Goal: Transaction & Acquisition: Purchase product/service

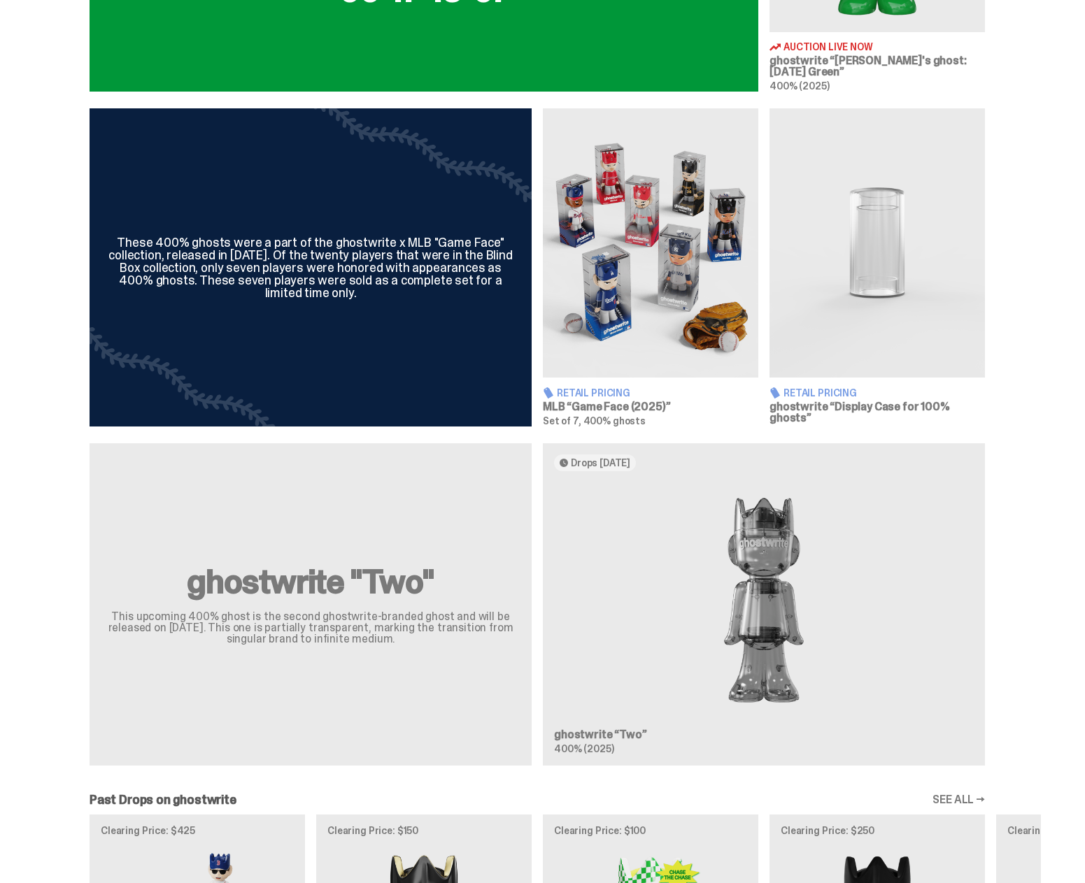
scroll to position [769, 0]
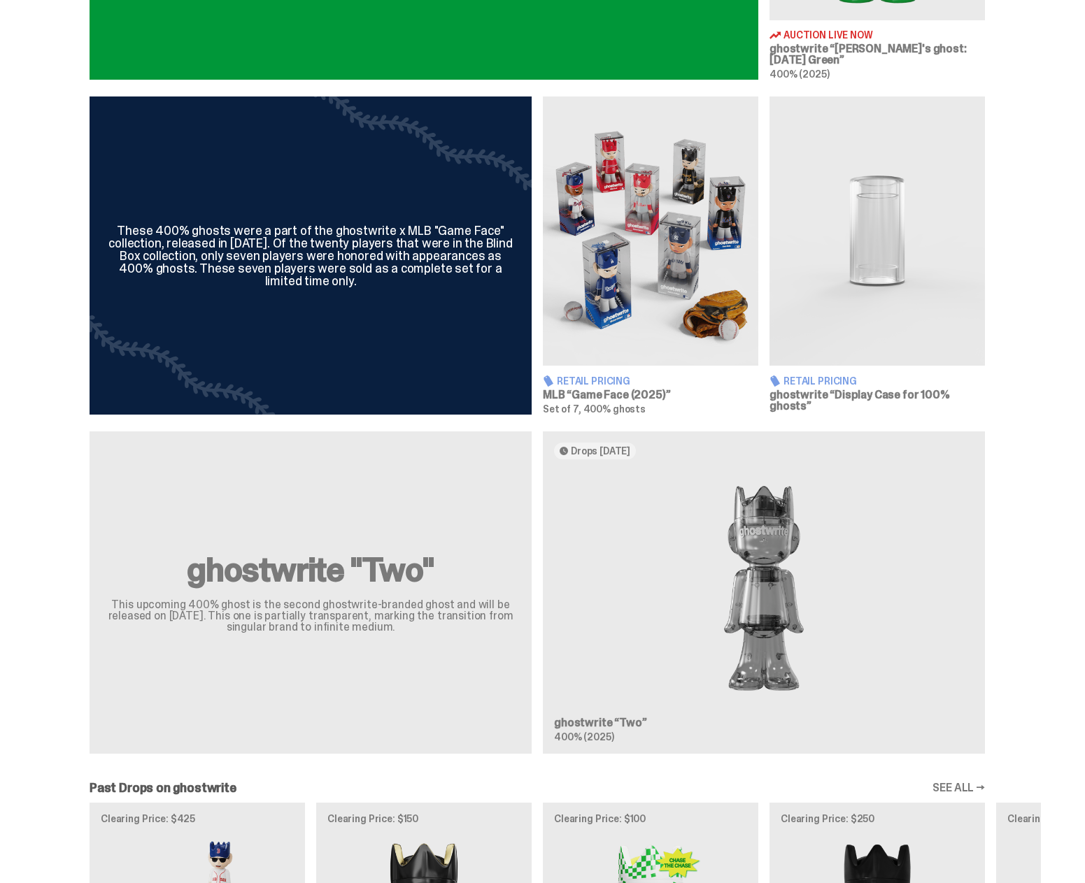
click at [610, 266] on img at bounding box center [650, 231] width 215 height 269
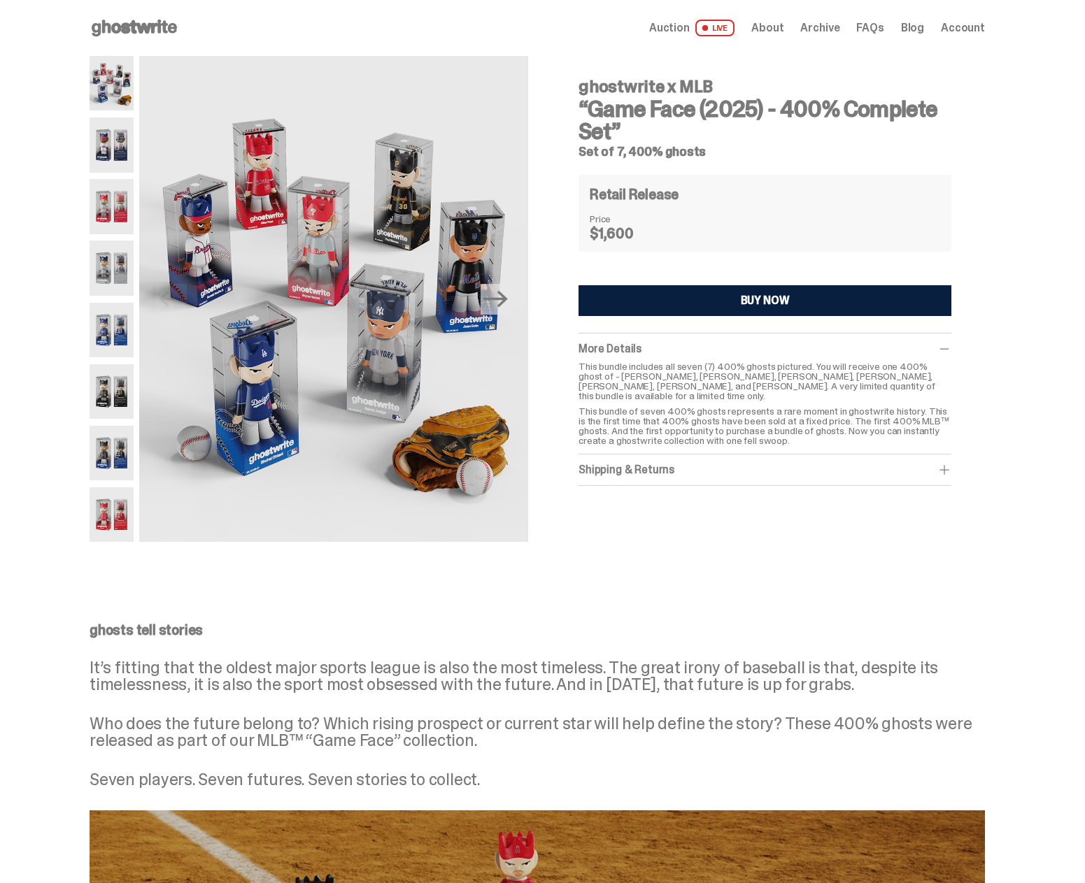
type input "**********"
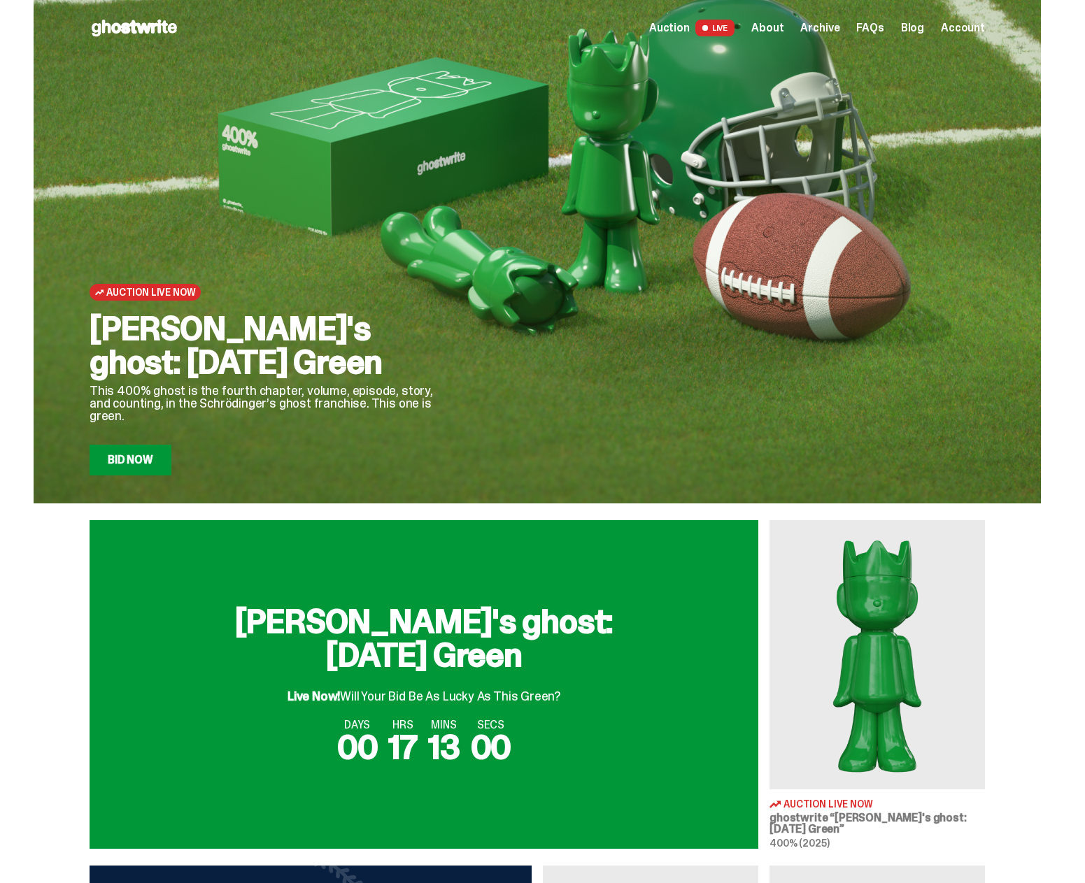
scroll to position [769, 0]
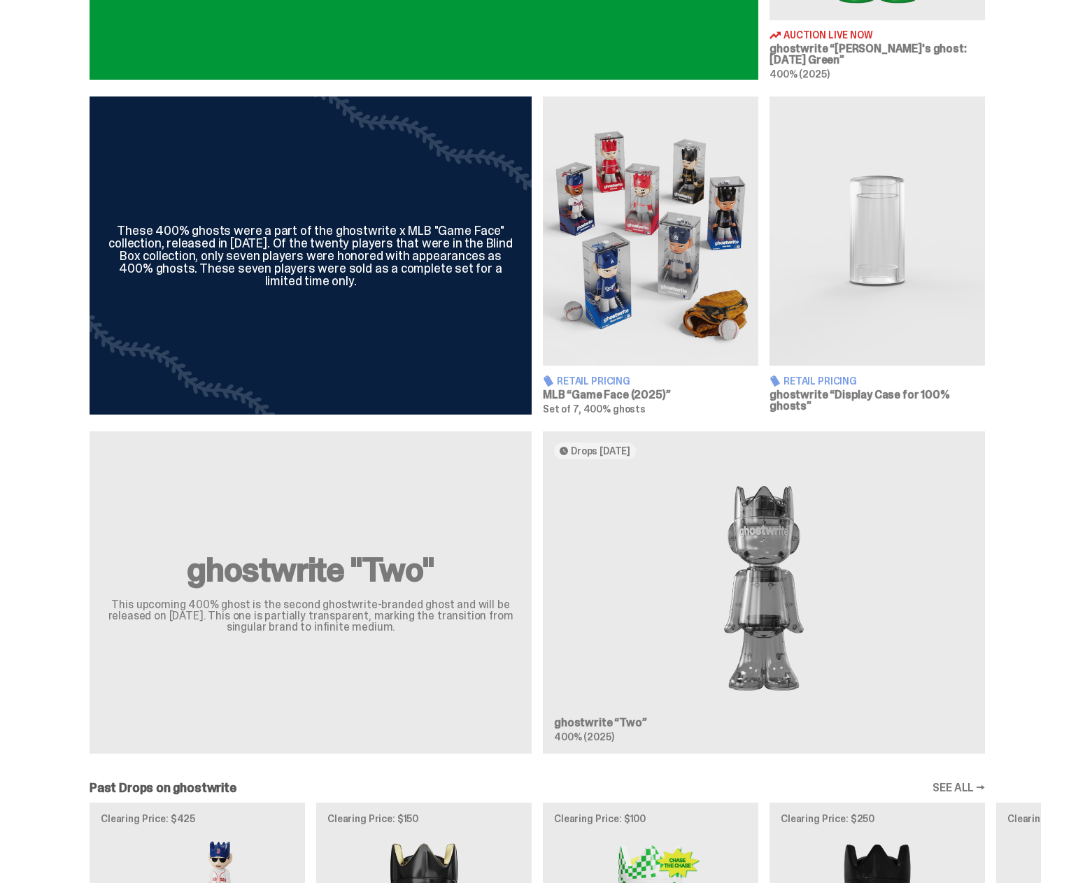
type input "**********"
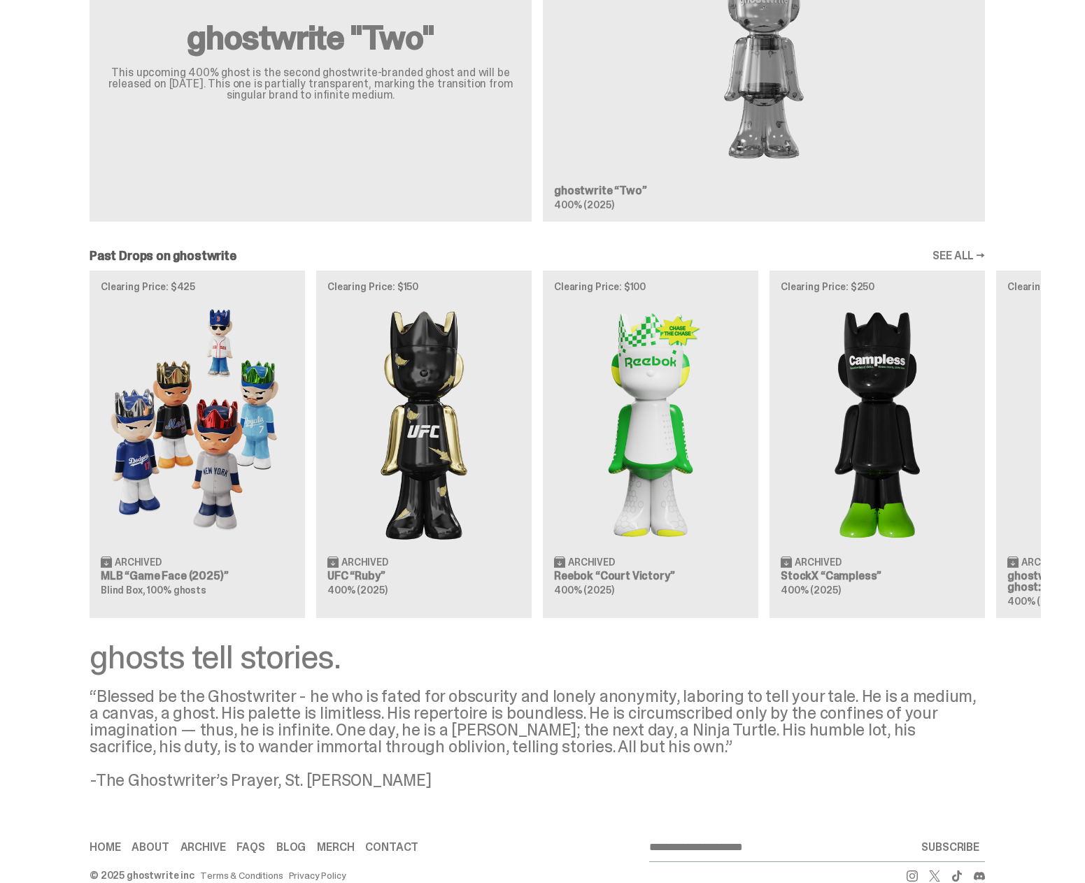
scroll to position [1328, 0]
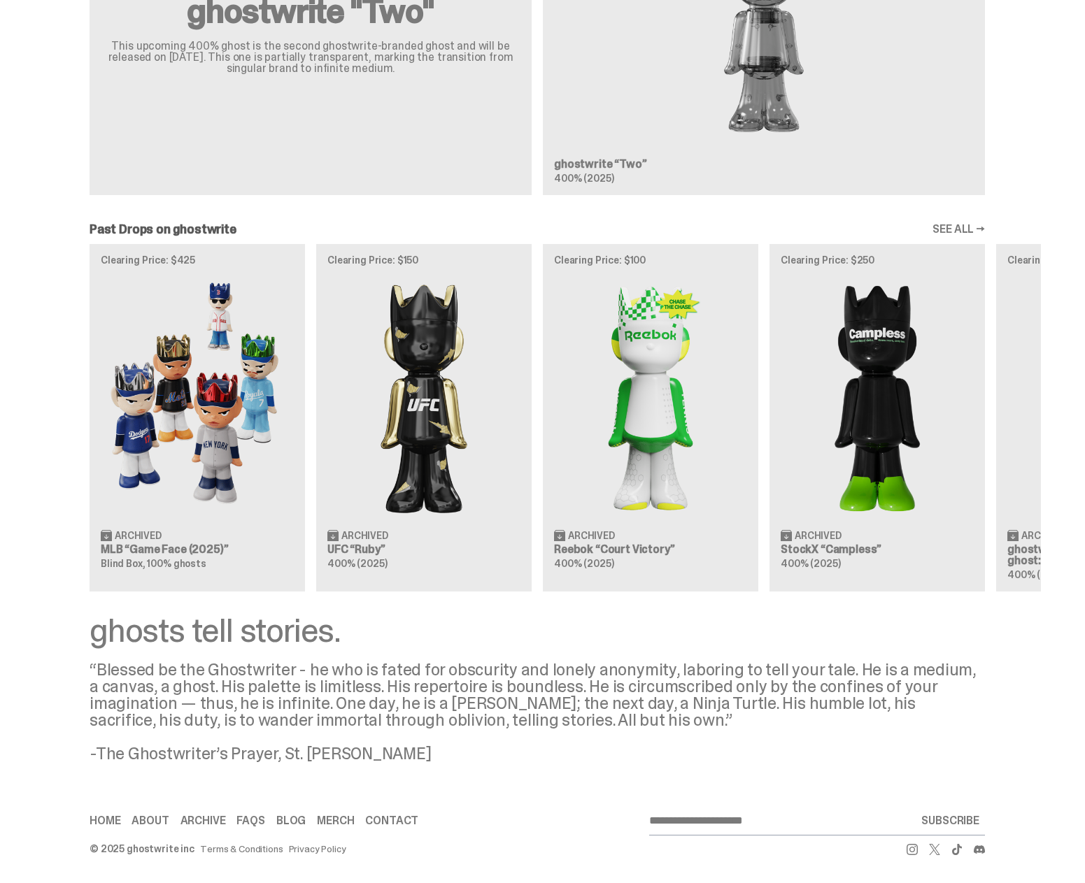
click at [208, 403] on div "Clearing Price: $425 Archived MLB “Game Face (2025)” Blind Box, 100% ghosts Cle…" at bounding box center [537, 417] width 1007 height 347
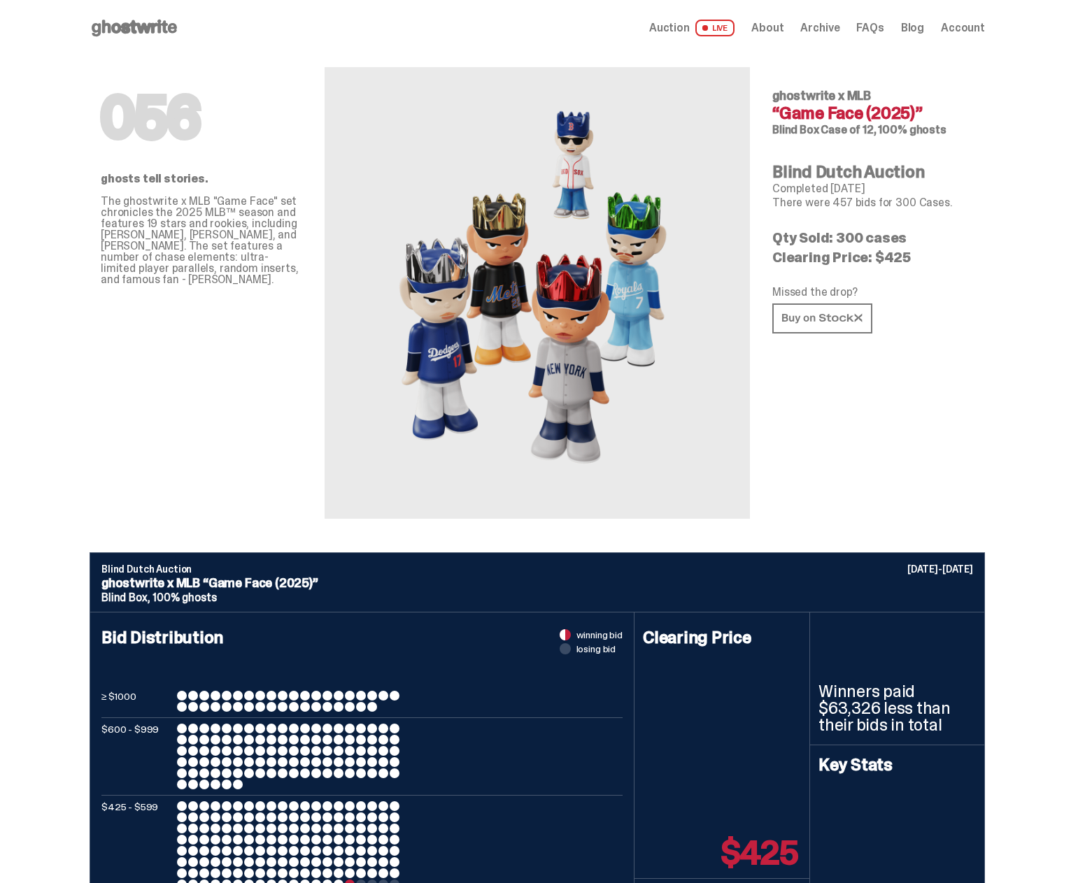
type input "**********"
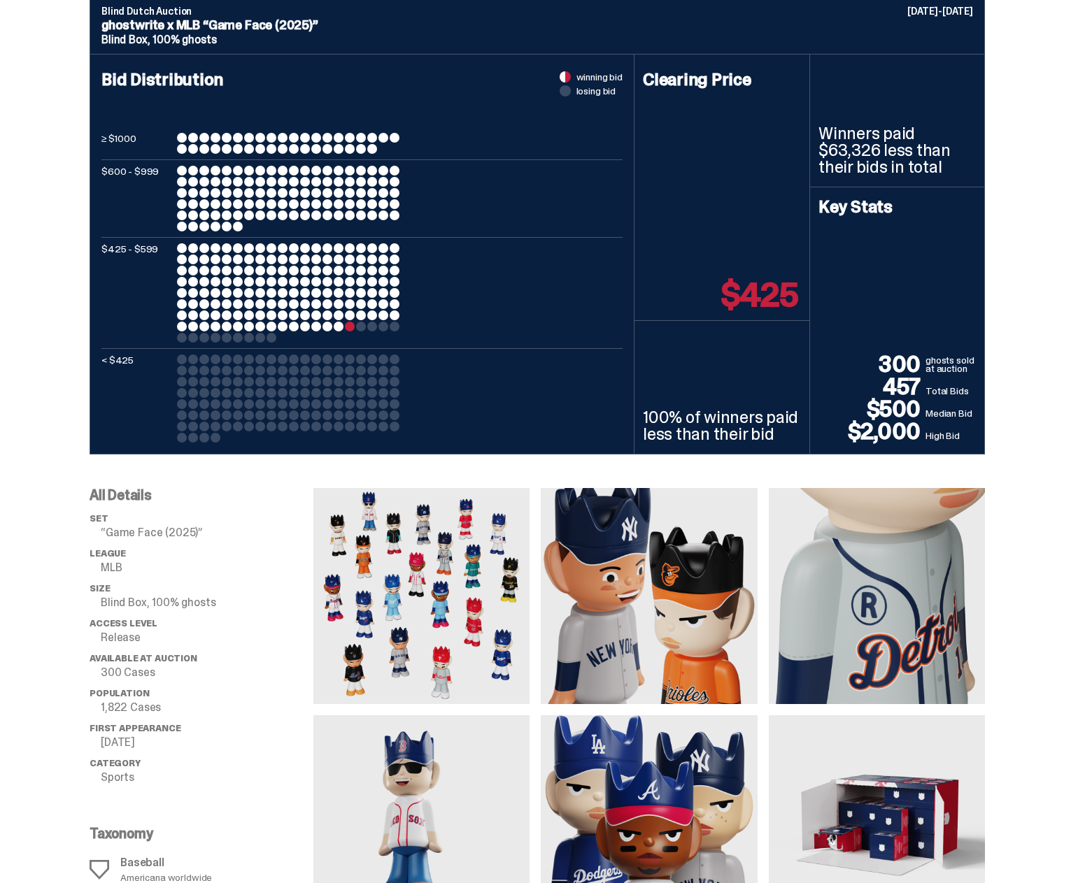
scroll to position [839, 0]
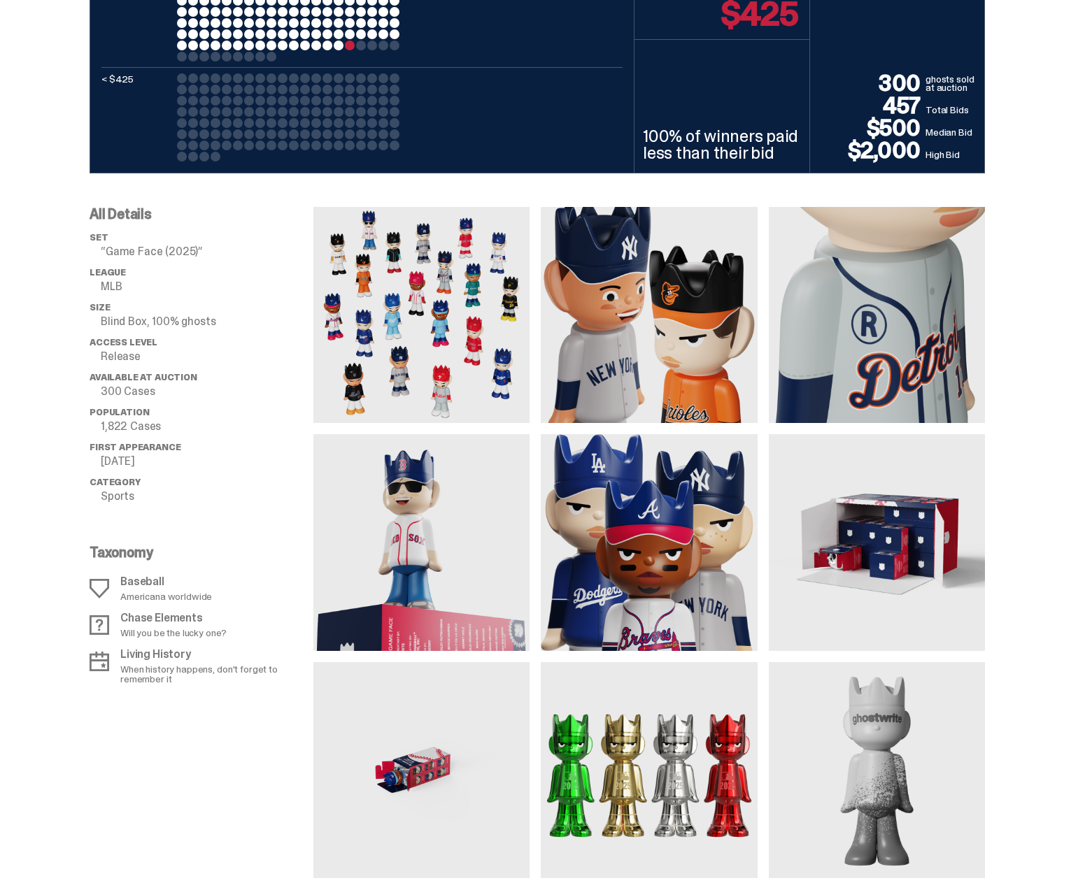
click at [834, 327] on img at bounding box center [877, 315] width 216 height 216
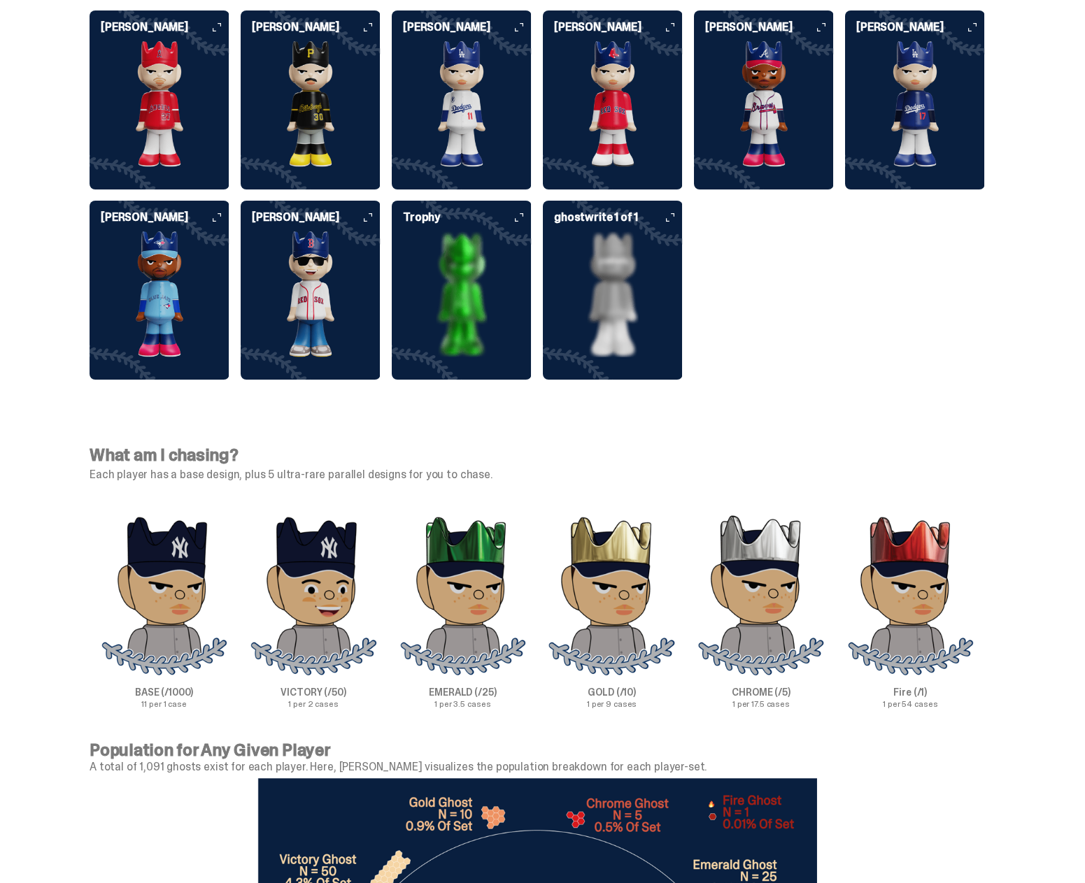
scroll to position [3912, 0]
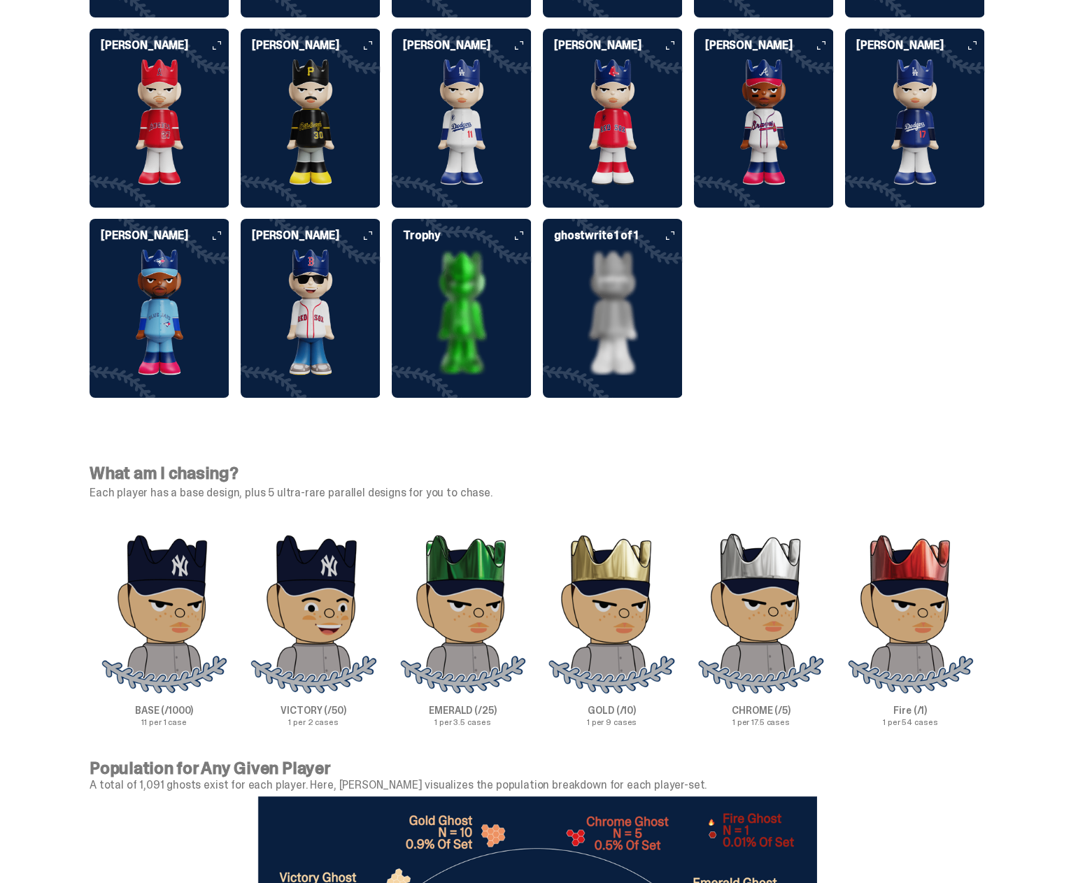
click at [482, 265] on img at bounding box center [462, 313] width 140 height 126
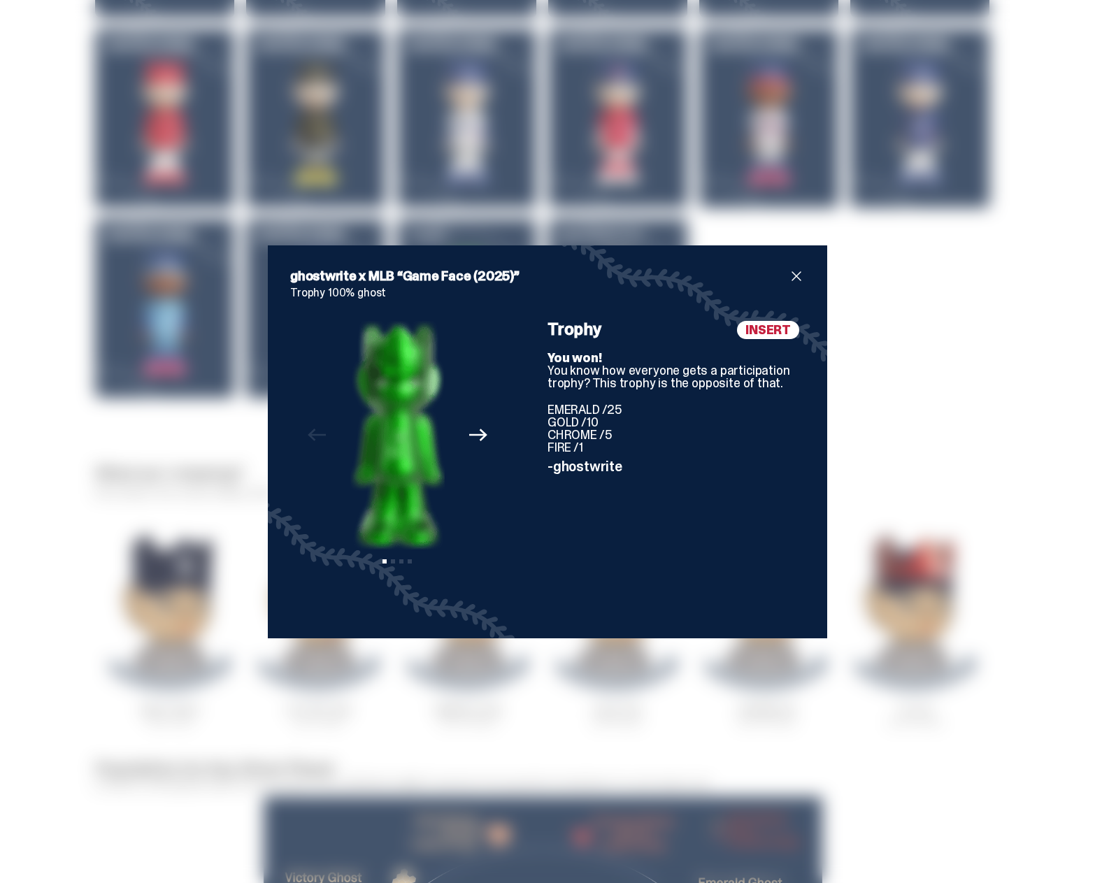
click at [475, 439] on icon "Next" at bounding box center [478, 435] width 18 height 18
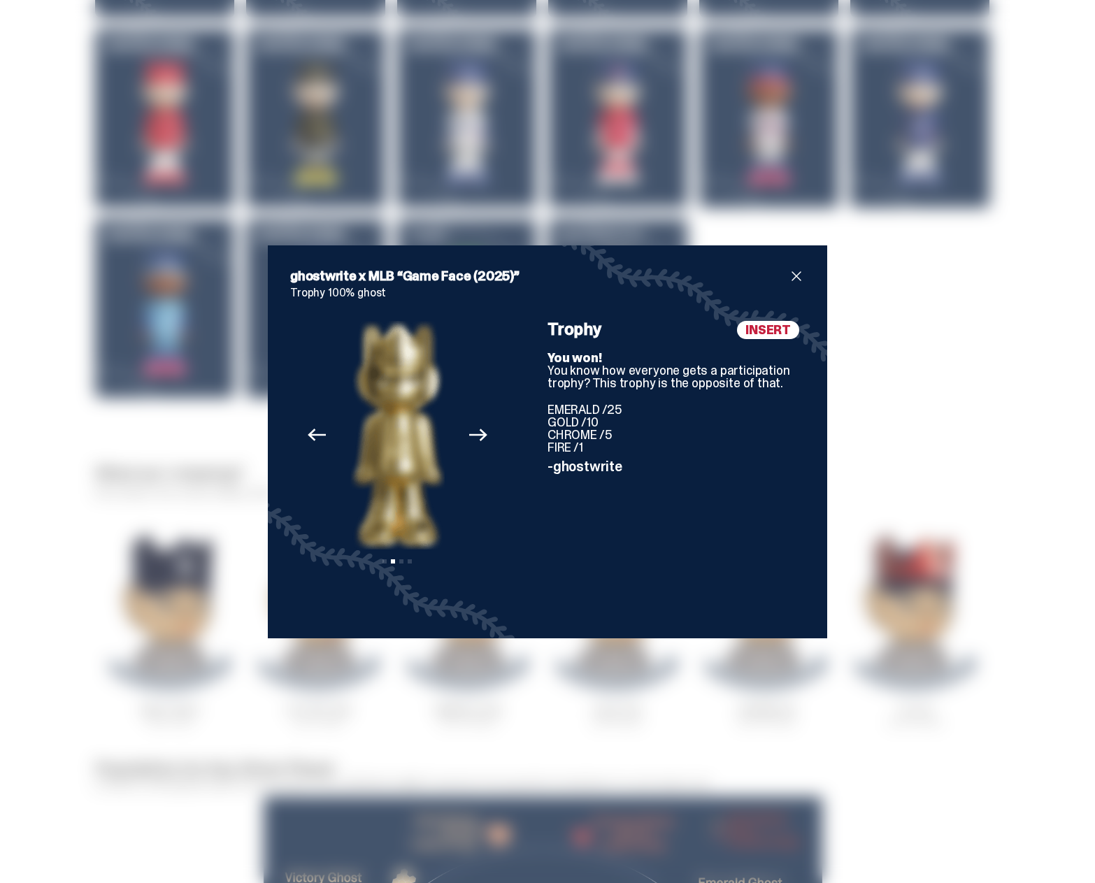
click at [475, 434] on icon "Next" at bounding box center [478, 435] width 18 height 13
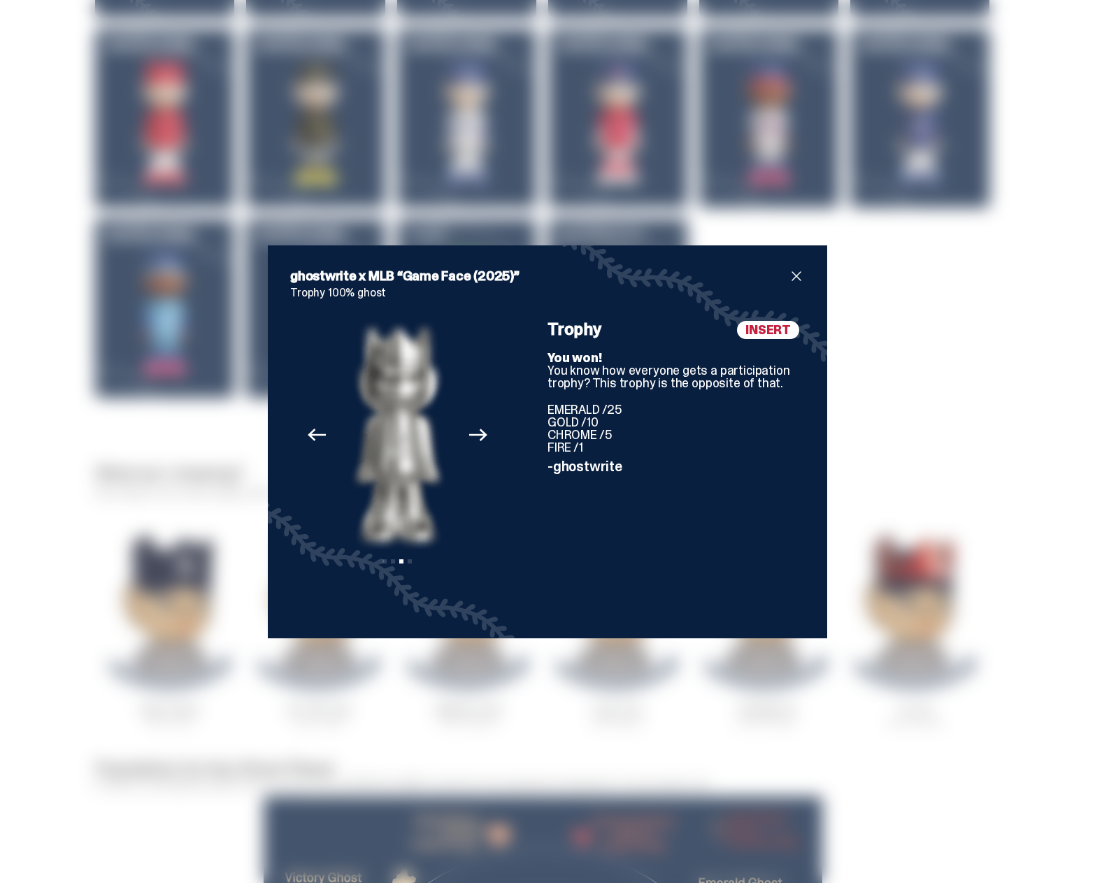
click at [475, 434] on icon "Next" at bounding box center [478, 435] width 18 height 13
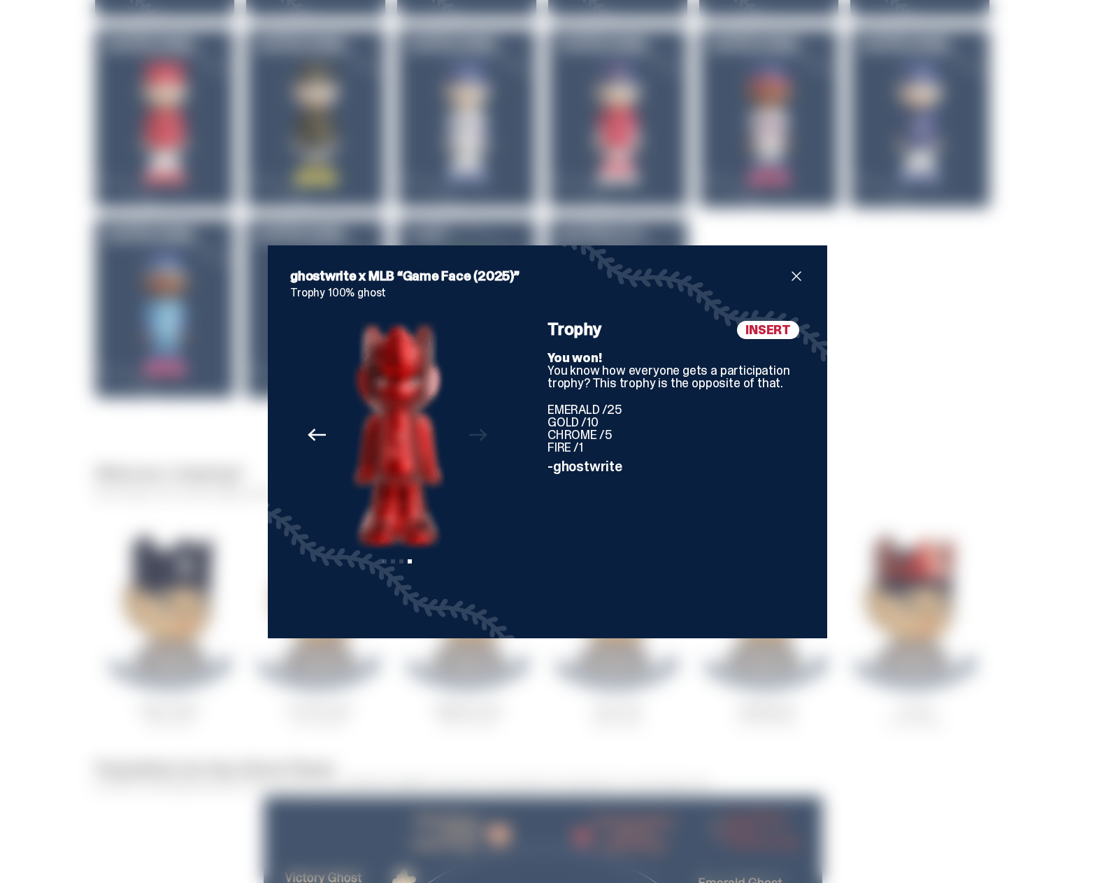
click at [474, 434] on div "Previous Next View slide 1 View slide 2 View slide 3 View slide 4" at bounding box center [397, 468] width 215 height 295
click at [790, 274] on span "close" at bounding box center [796, 276] width 17 height 17
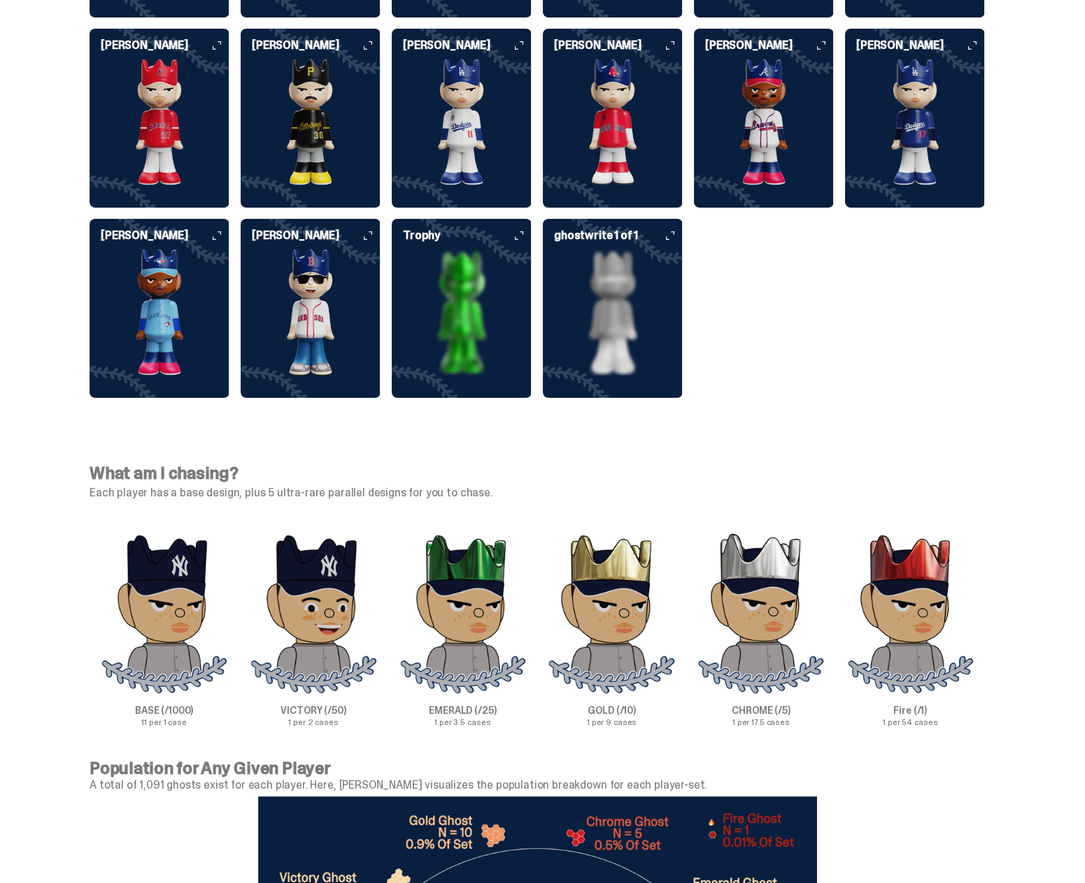
click at [639, 287] on img at bounding box center [613, 313] width 140 height 126
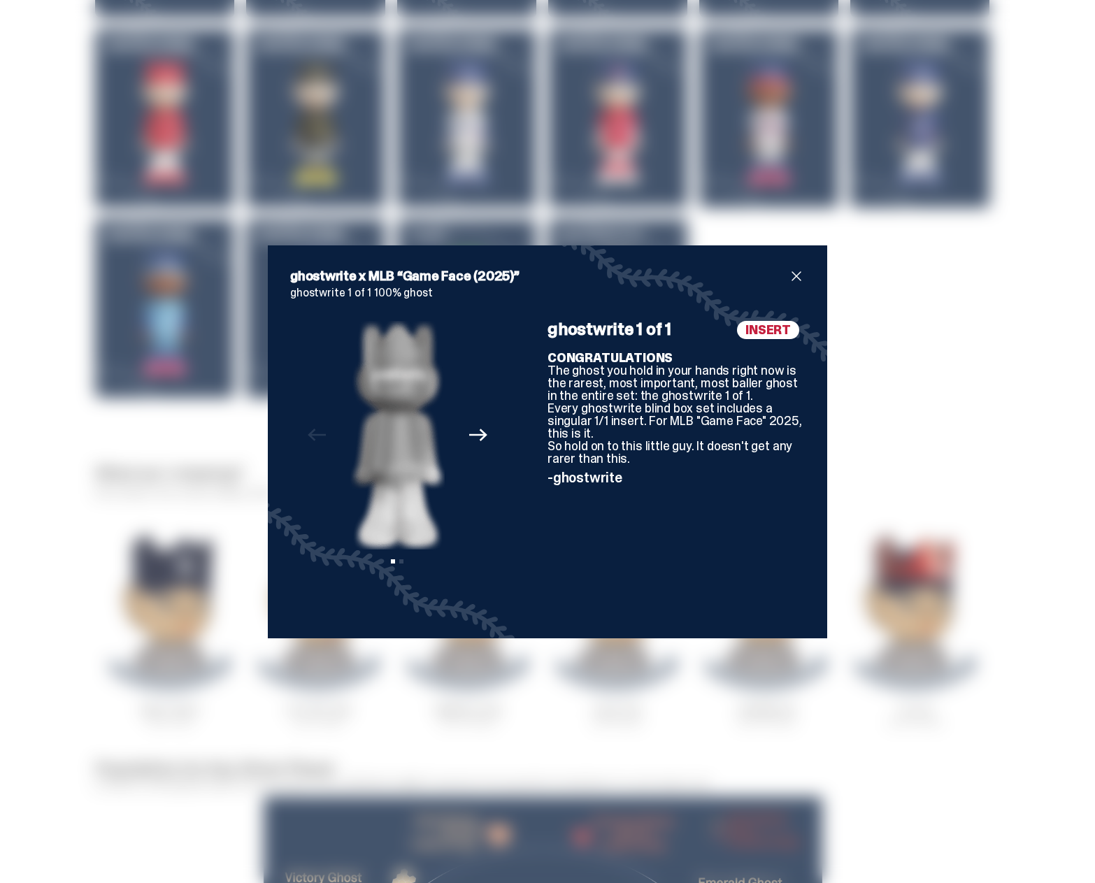
click at [769, 327] on span "INSERT" at bounding box center [768, 330] width 62 height 18
click at [796, 275] on span "close" at bounding box center [796, 276] width 17 height 17
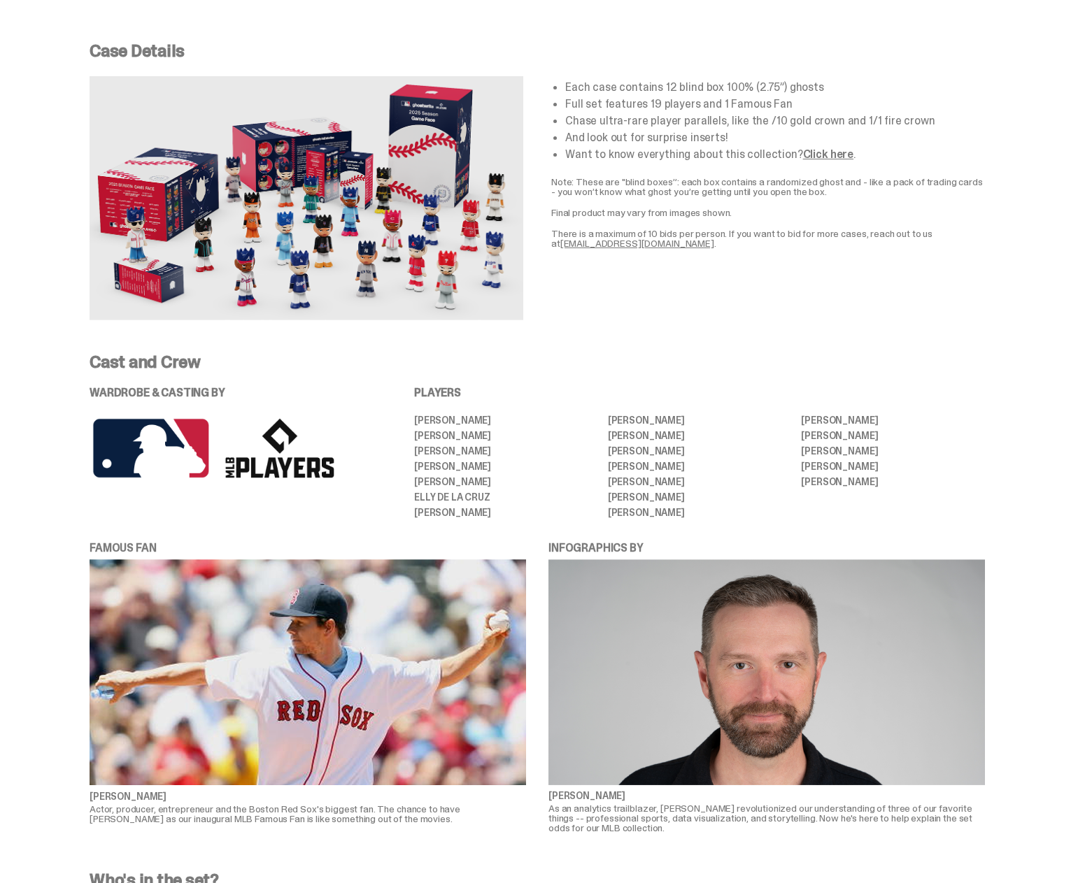
scroll to position [2443, 0]
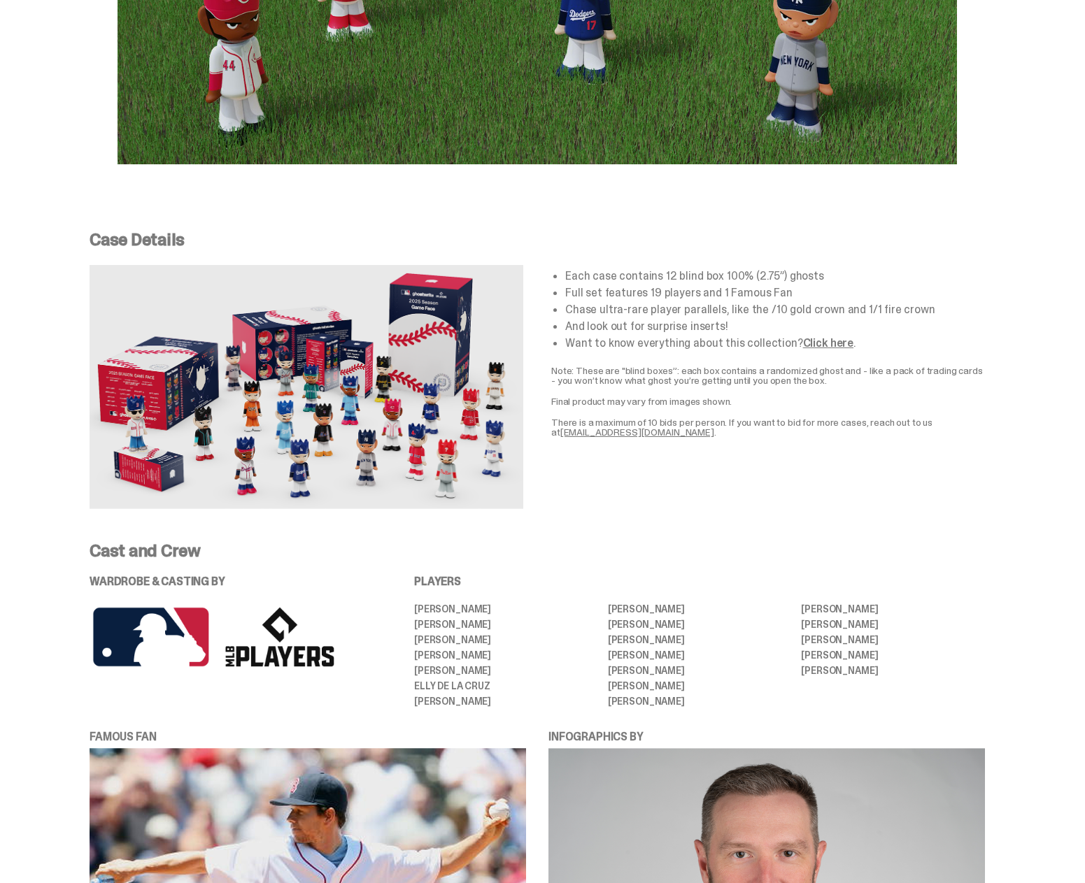
click at [821, 336] on link "Click here" at bounding box center [828, 343] width 50 height 15
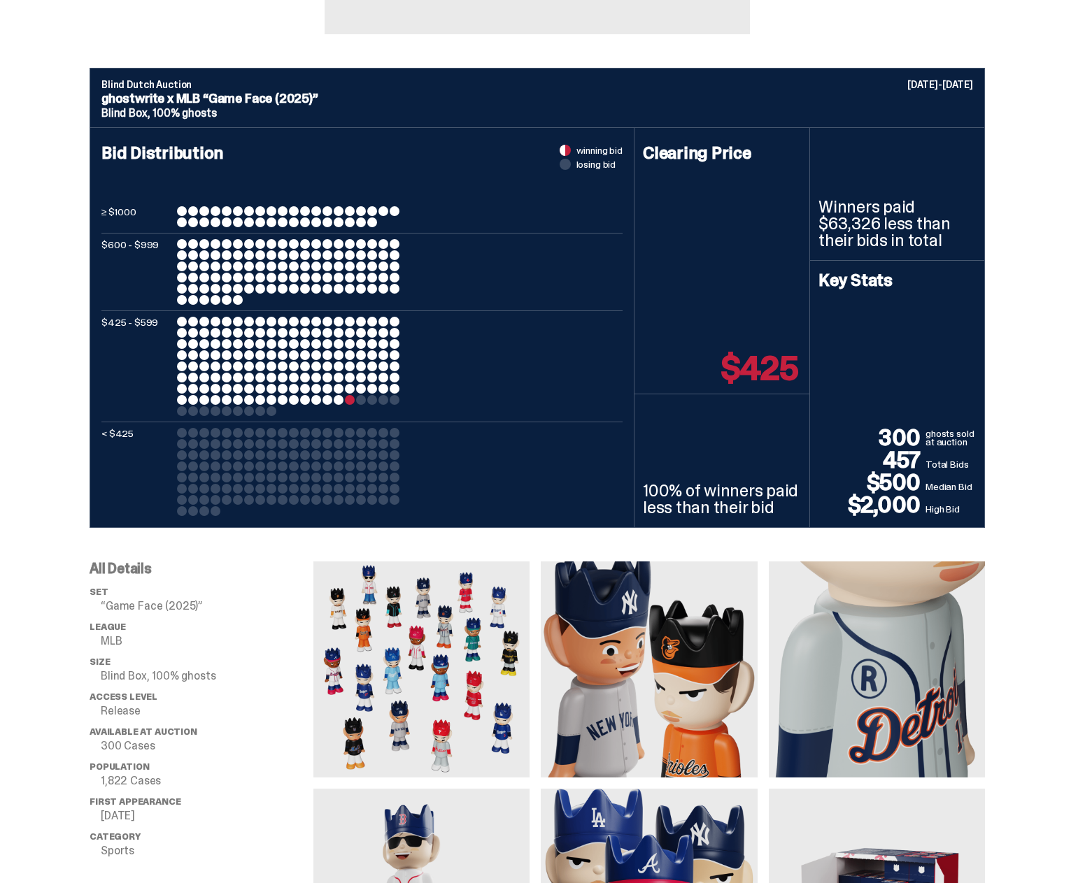
scroll to position [0, 0]
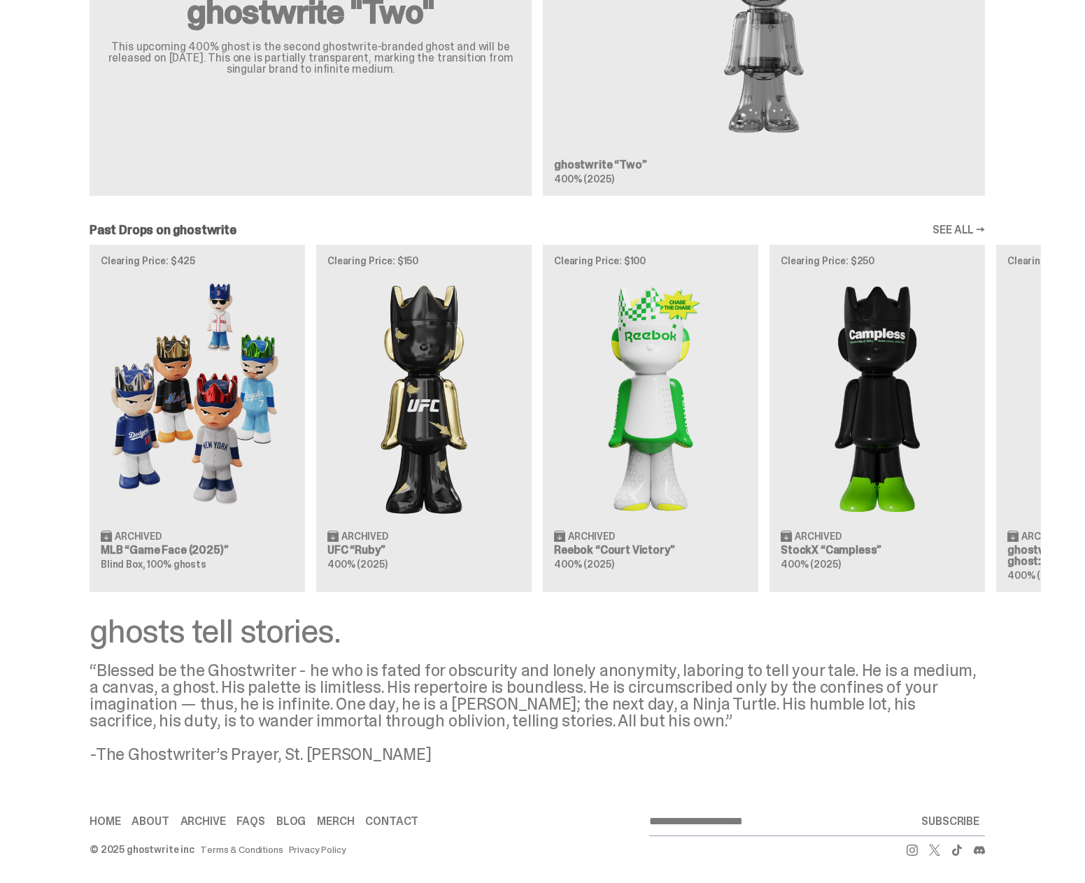
scroll to position [1328, 0]
click at [216, 437] on div "Clearing Price: $425 Archived MLB “Game Face (2025)” Blind Box, 100% ghosts Cle…" at bounding box center [537, 417] width 1007 height 347
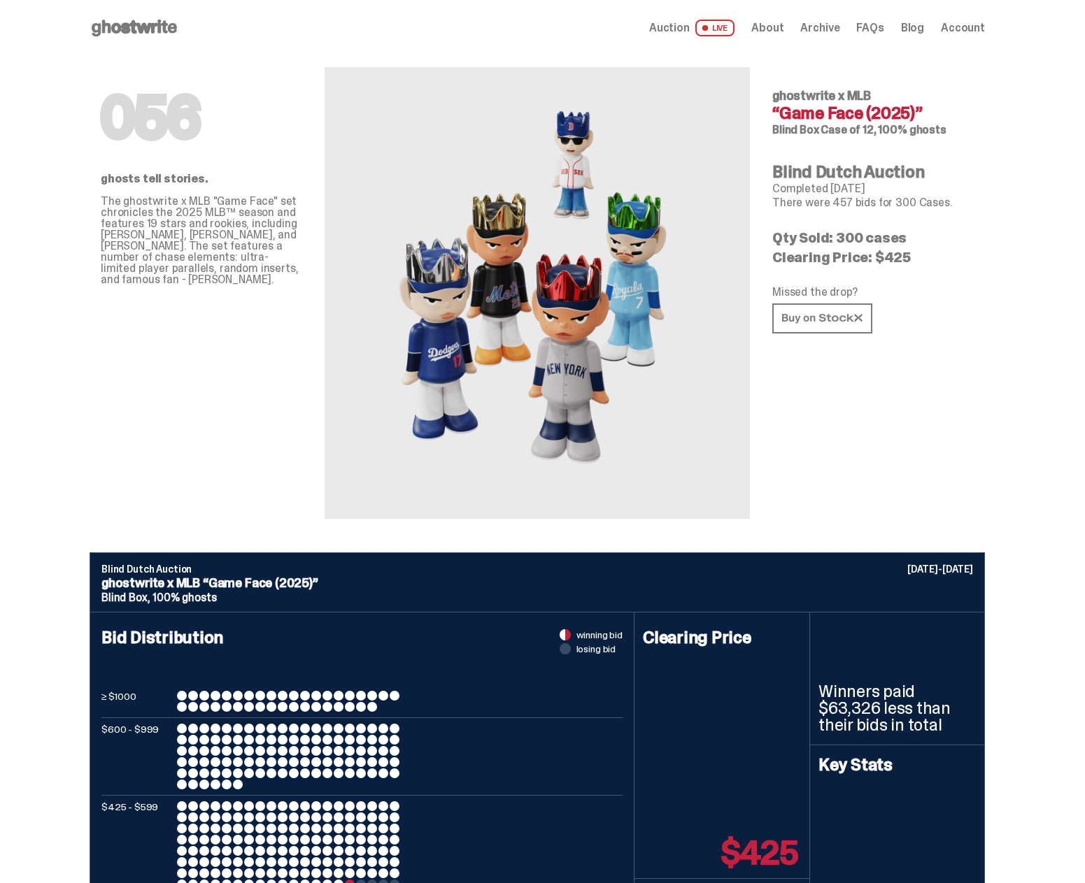
type input "**********"
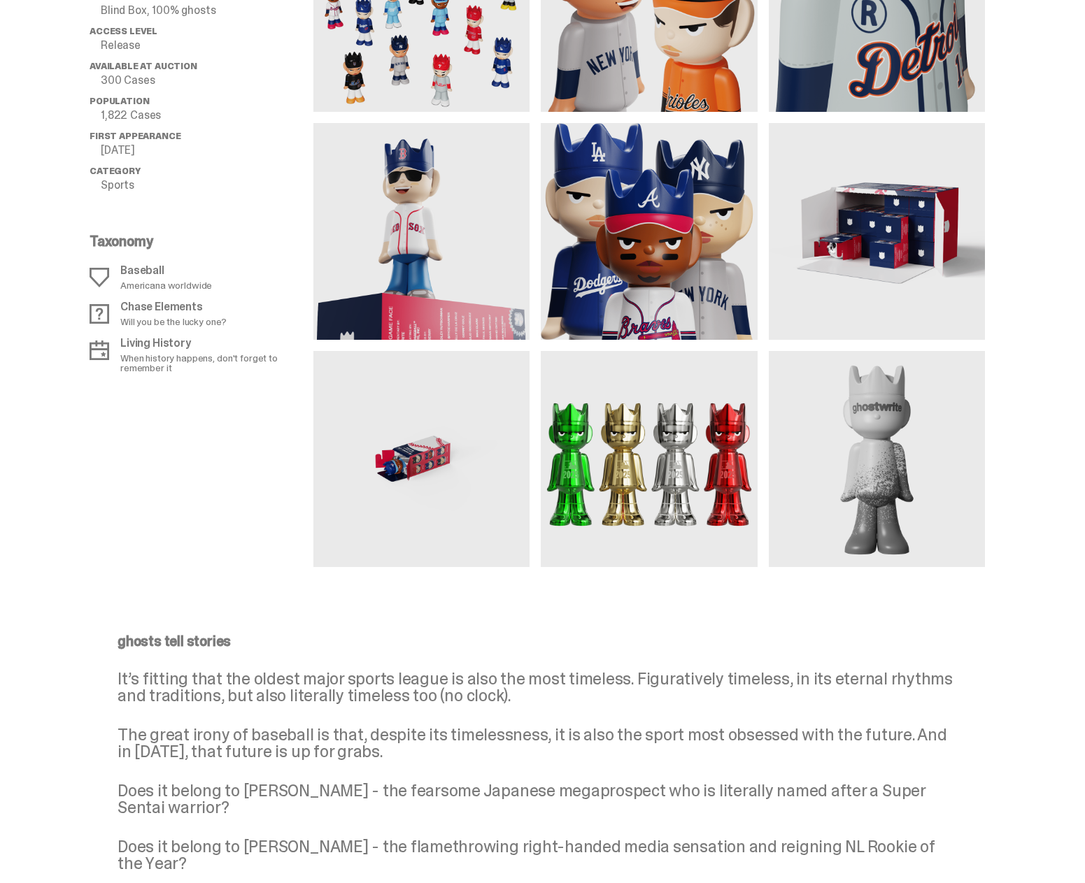
scroll to position [1189, 0]
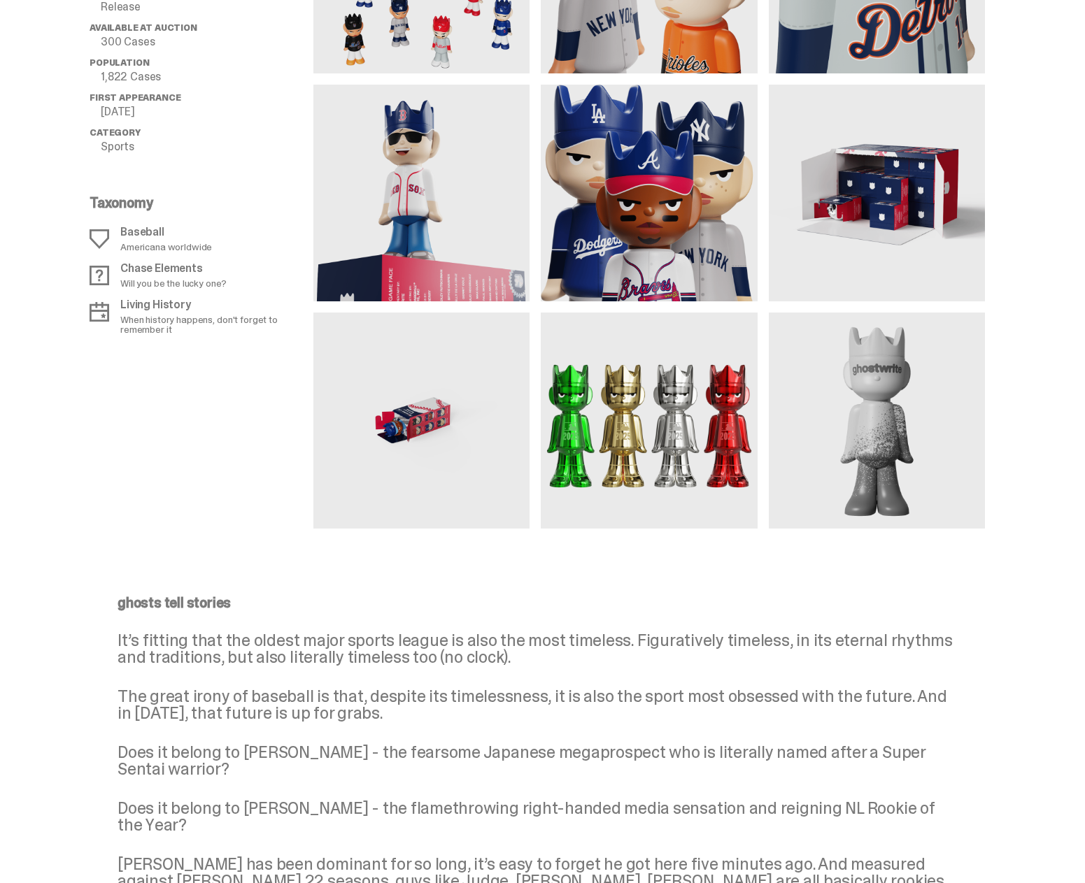
click at [604, 193] on img at bounding box center [649, 193] width 216 height 216
click at [436, 171] on img at bounding box center [421, 193] width 216 height 216
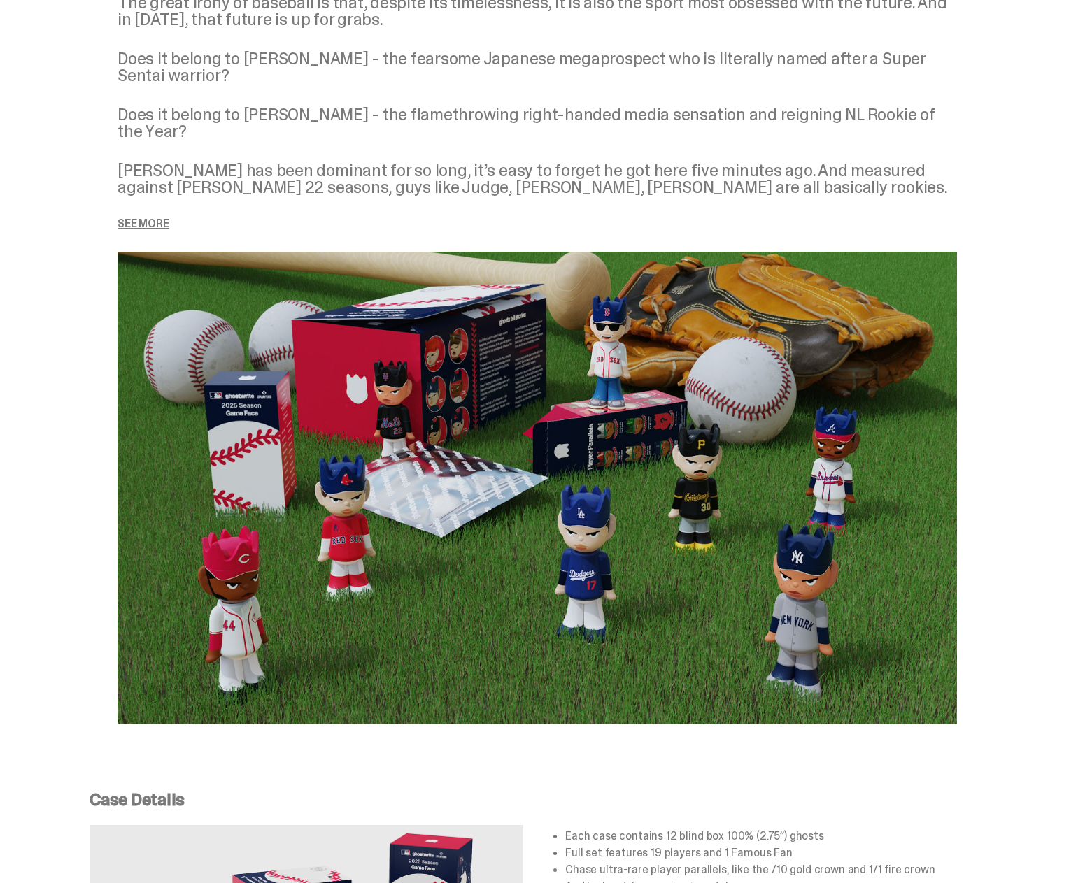
scroll to position [1958, 0]
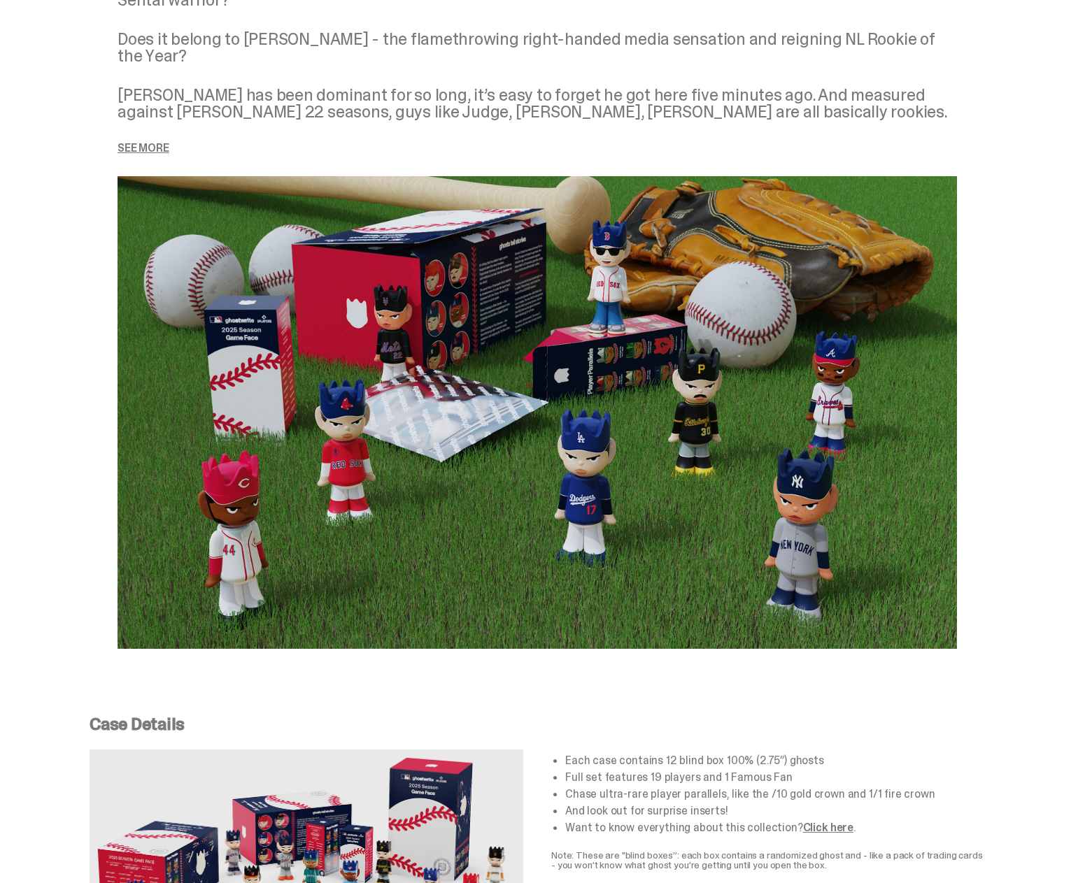
click at [149, 143] on p "See more" at bounding box center [537, 148] width 839 height 11
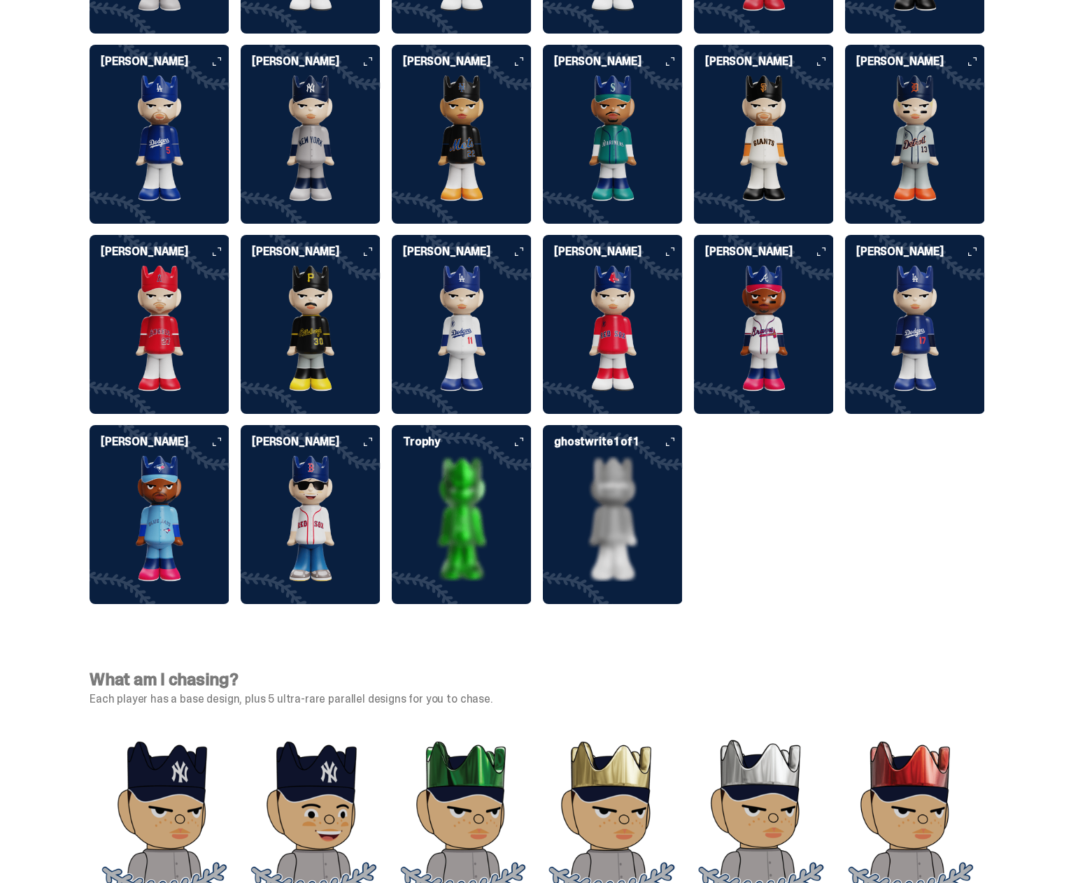
scroll to position [3836, 0]
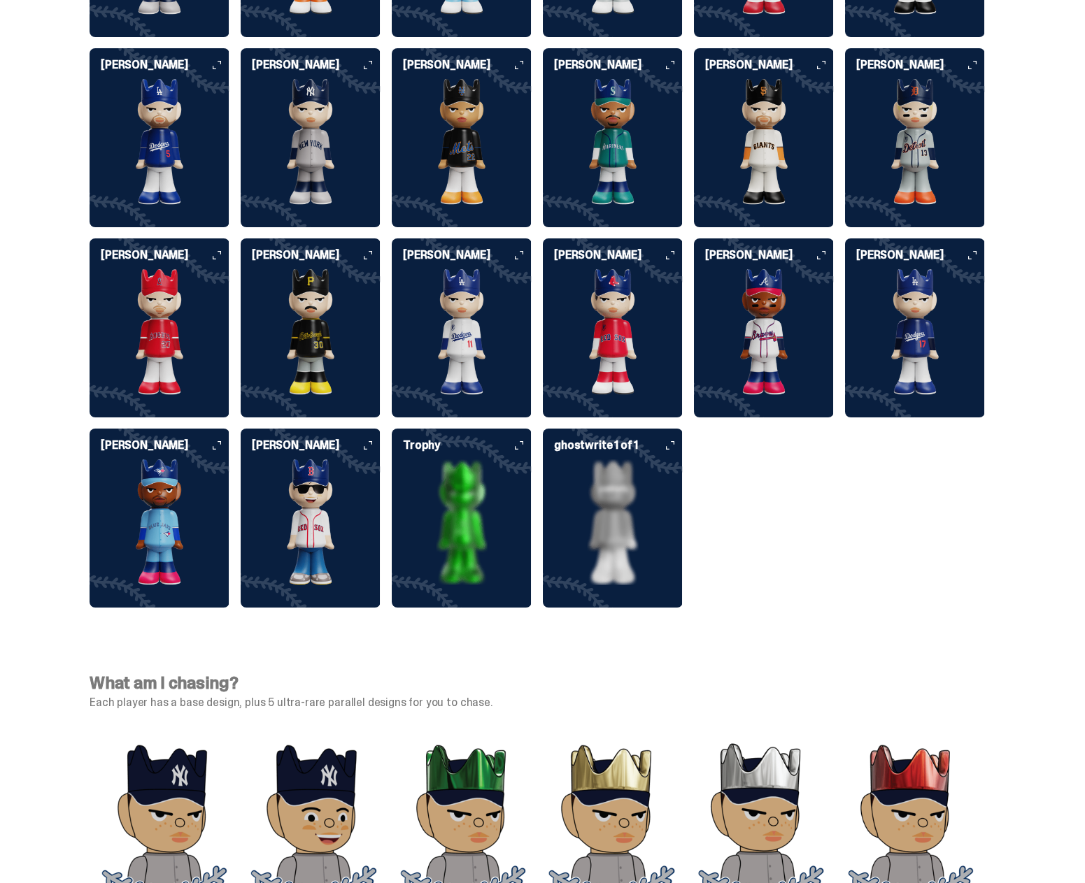
click at [458, 519] on img at bounding box center [462, 523] width 140 height 126
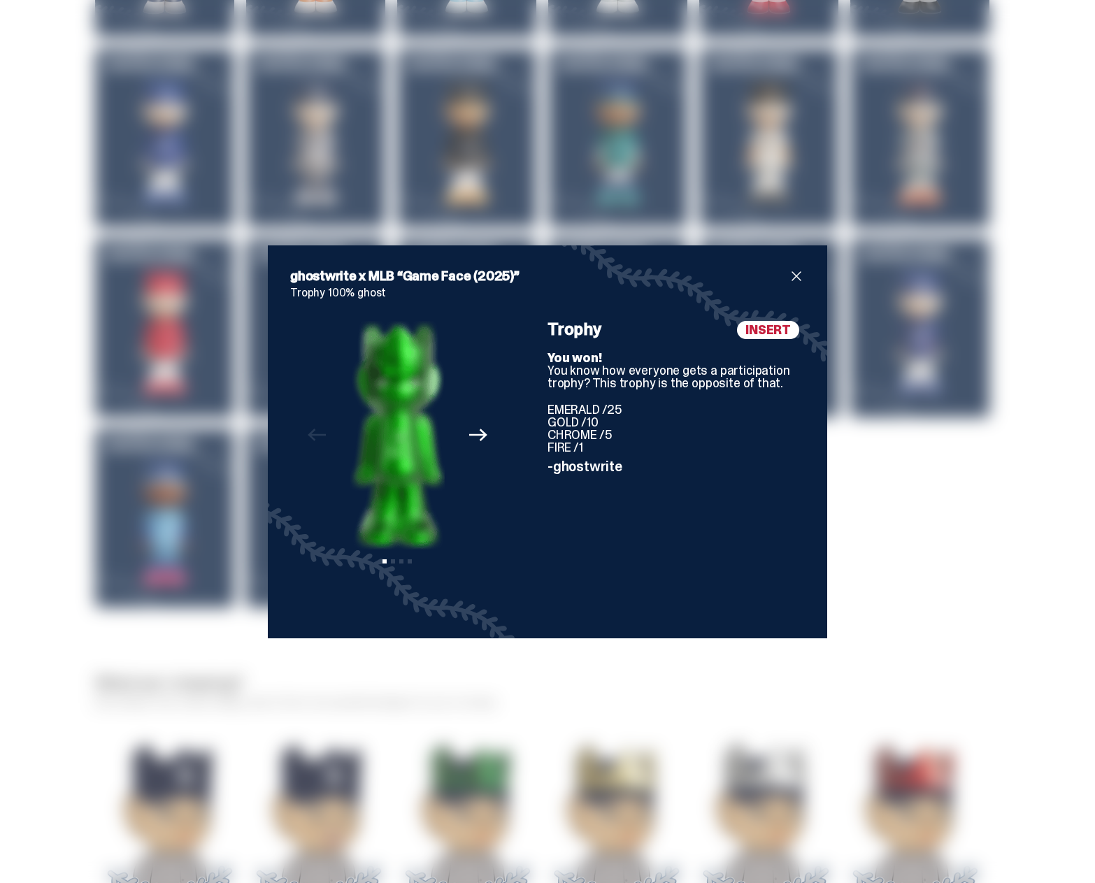
click at [794, 274] on span "close" at bounding box center [796, 276] width 17 height 17
